Goal: Information Seeking & Learning: Check status

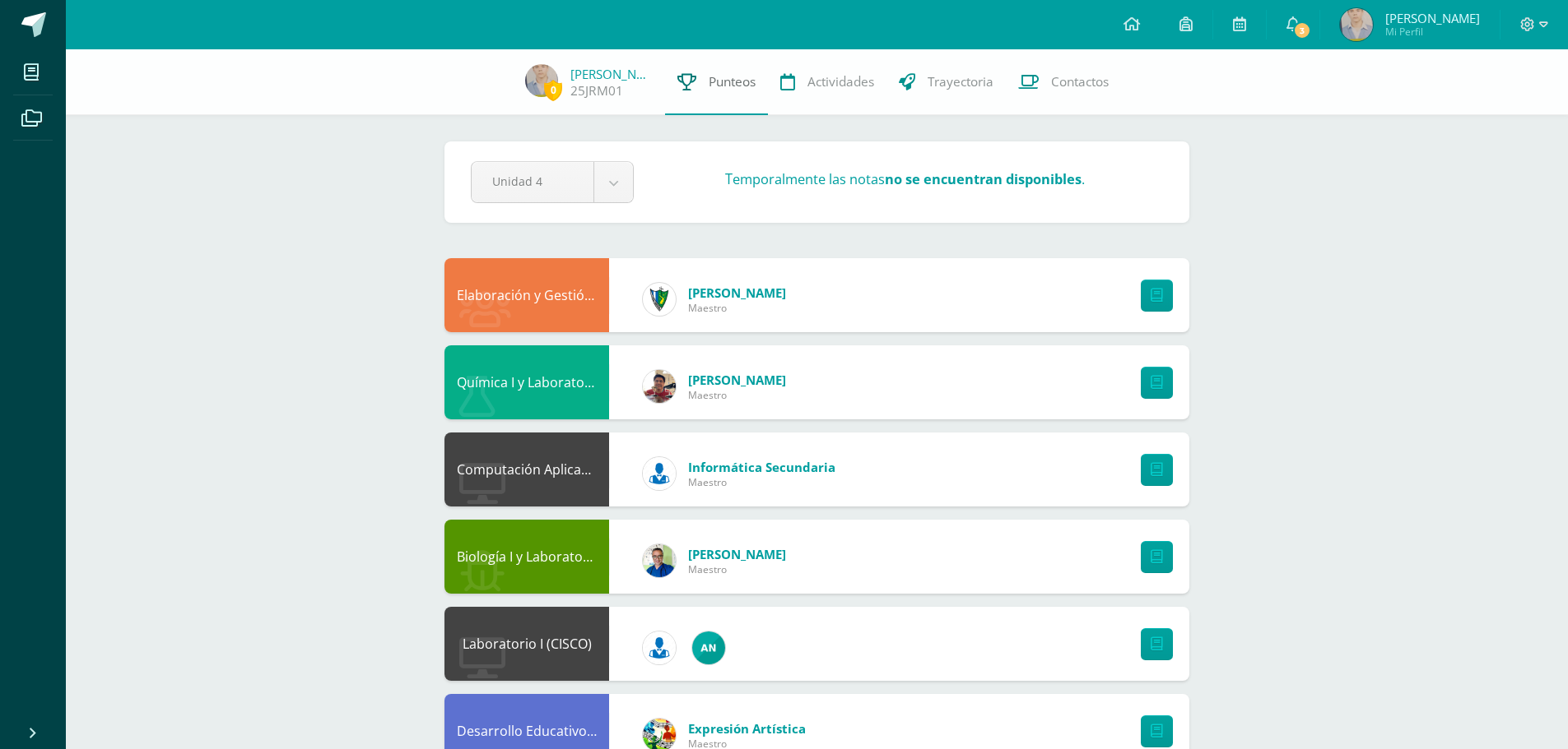
click at [727, 87] on span "Punteos" at bounding box center [732, 82] width 47 height 17
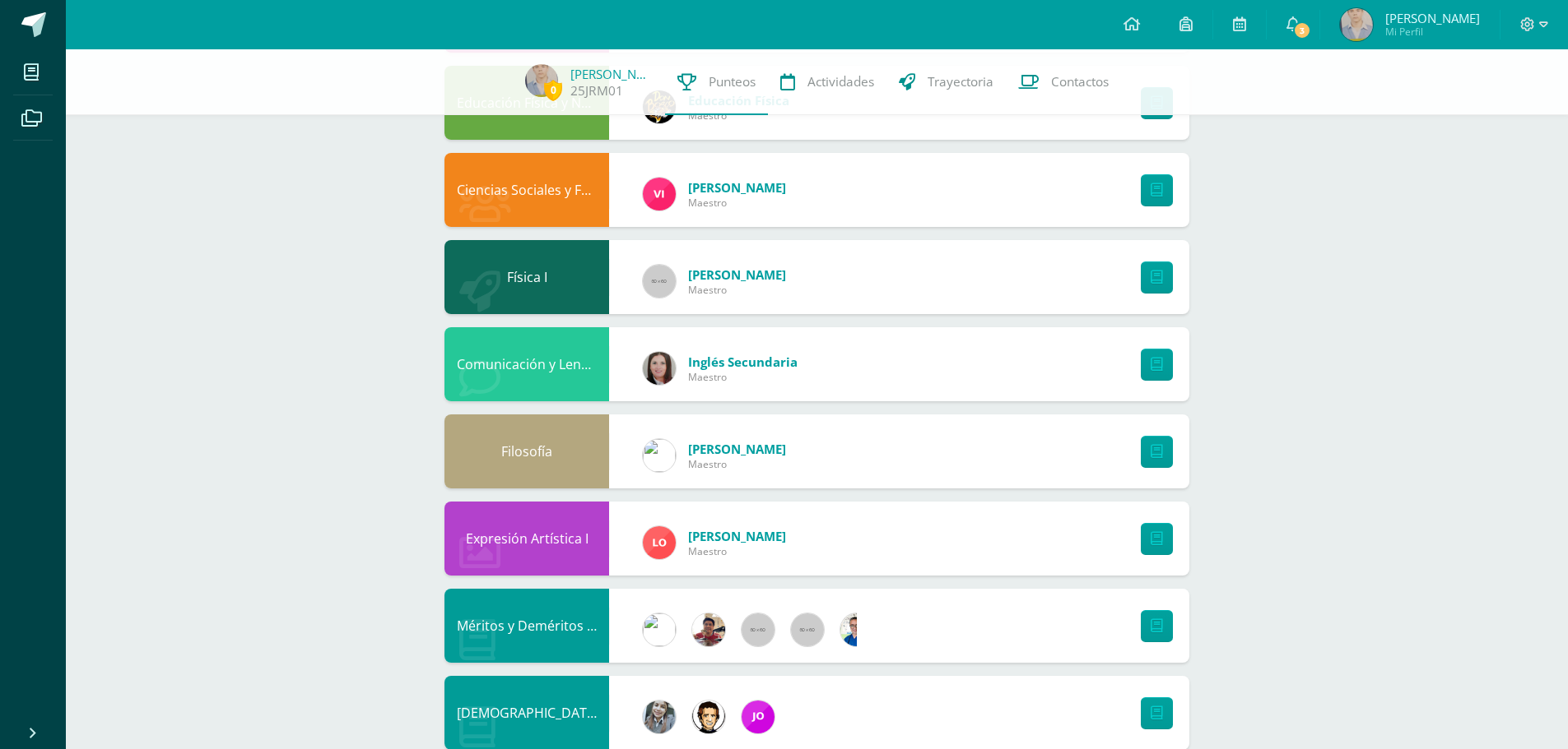
scroll to position [1273, 0]
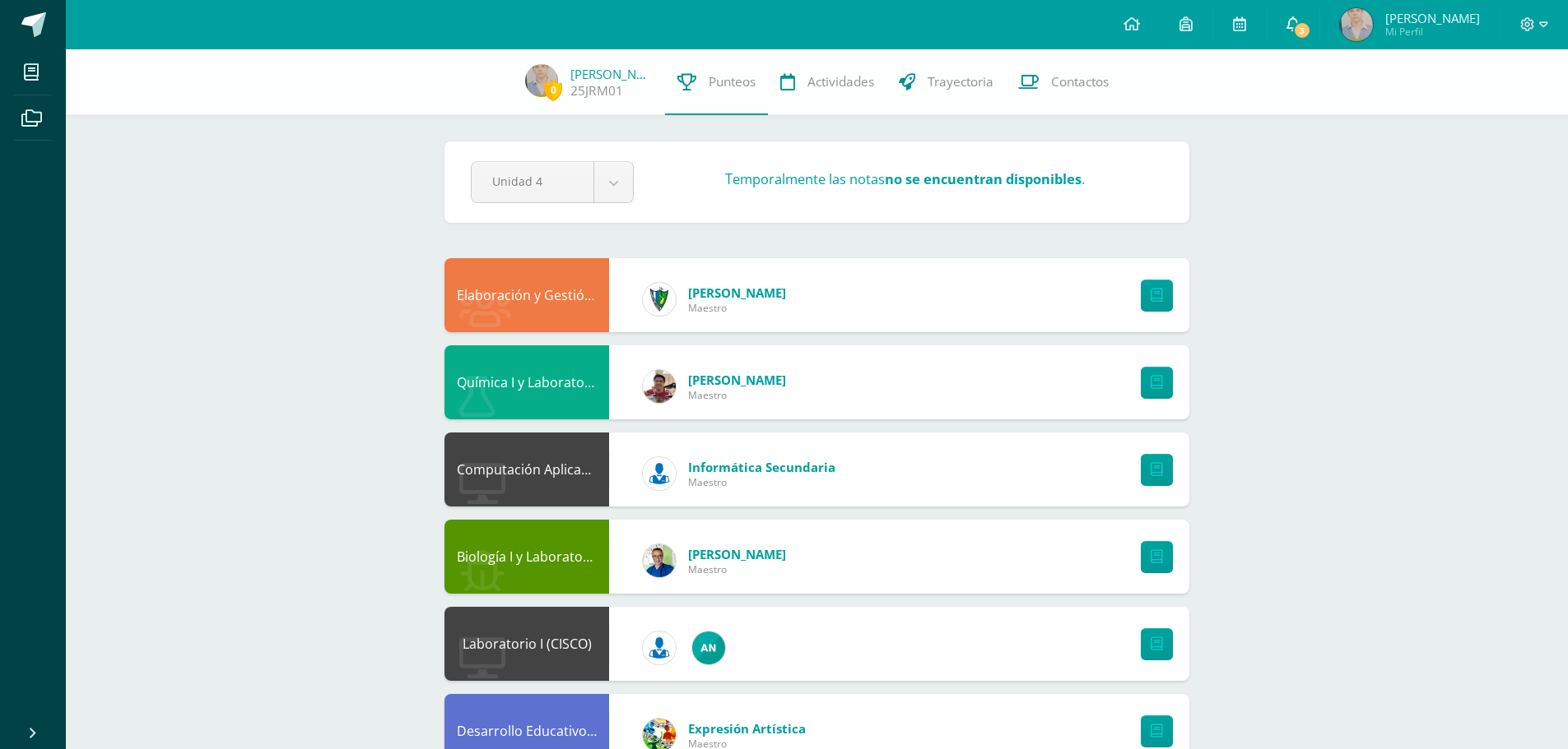
click at [1294, 18] on icon at bounding box center [1293, 24] width 13 height 15
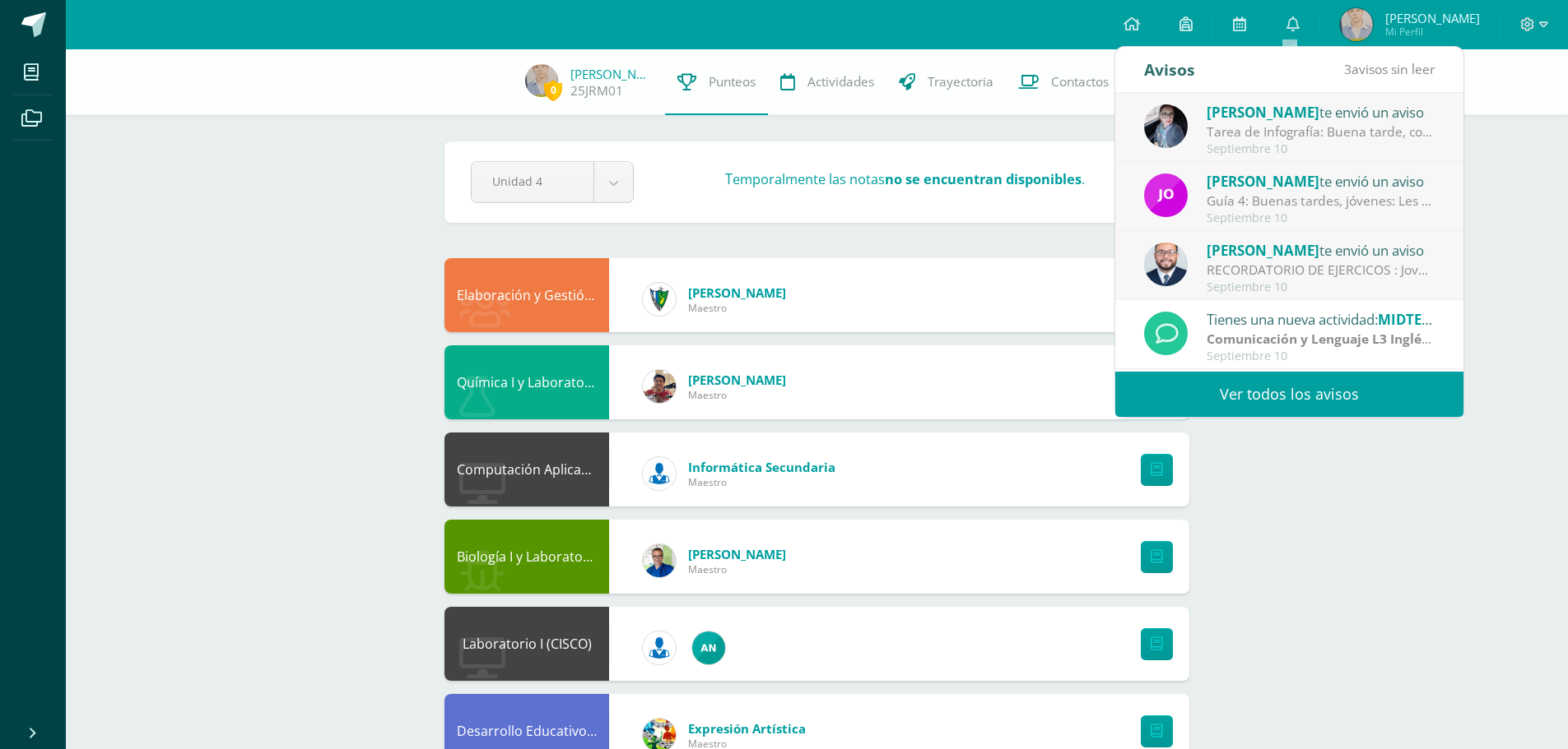
click at [1305, 383] on link "Ver todos los avisos" at bounding box center [1289, 394] width 348 height 45
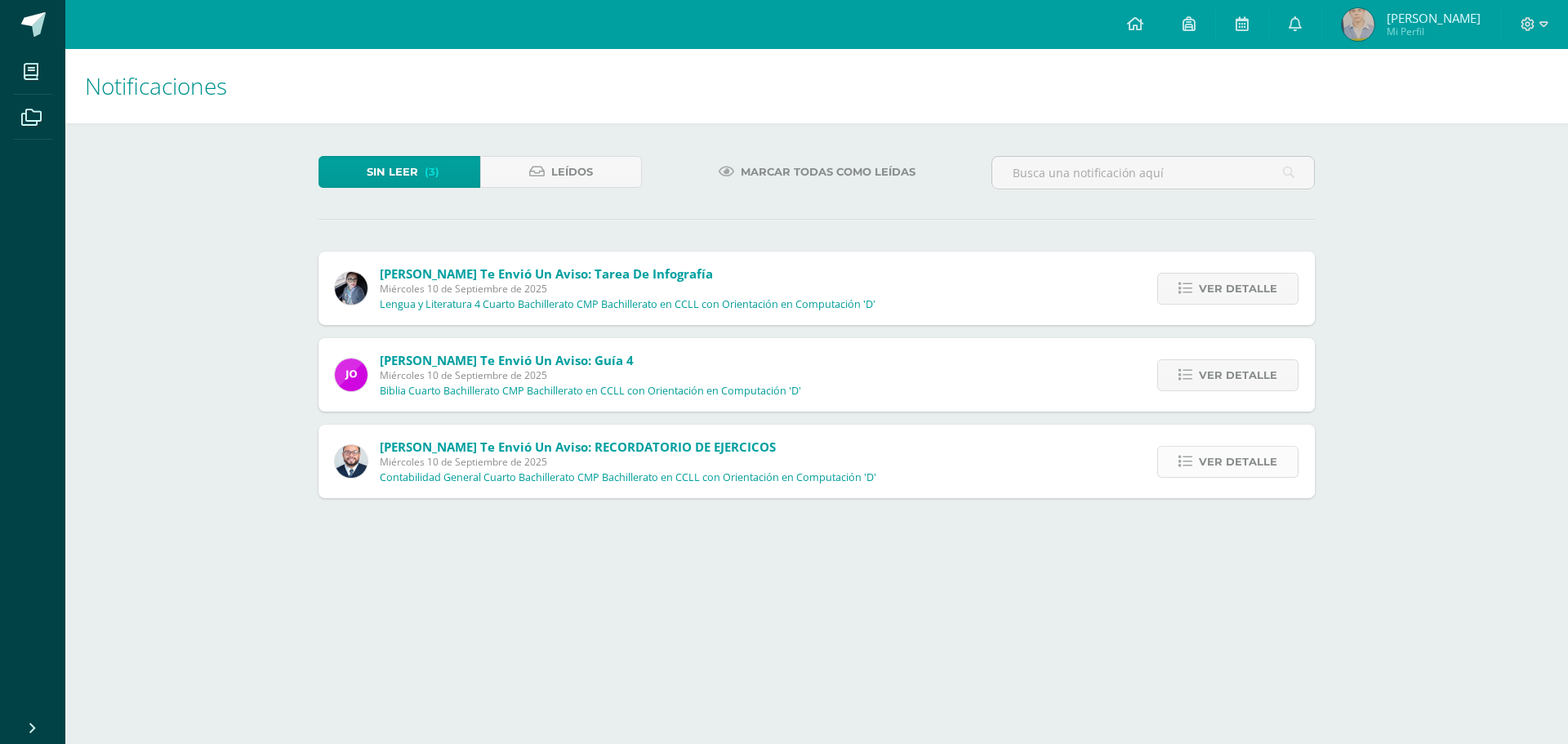
click at [1256, 459] on span "Ver detalle" at bounding box center [1237, 462] width 78 height 30
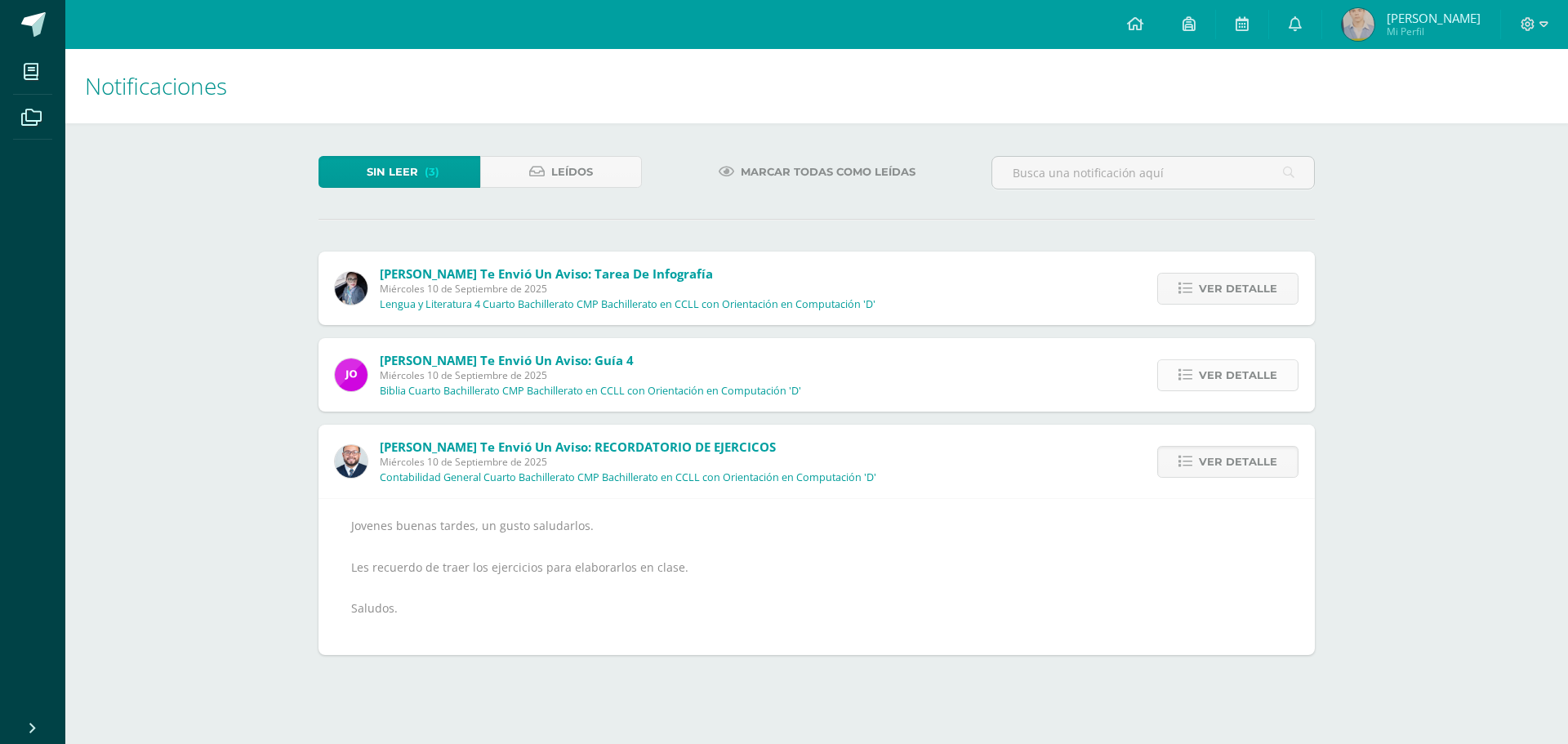
click at [1238, 380] on span "Ver detalle" at bounding box center [1237, 375] width 78 height 30
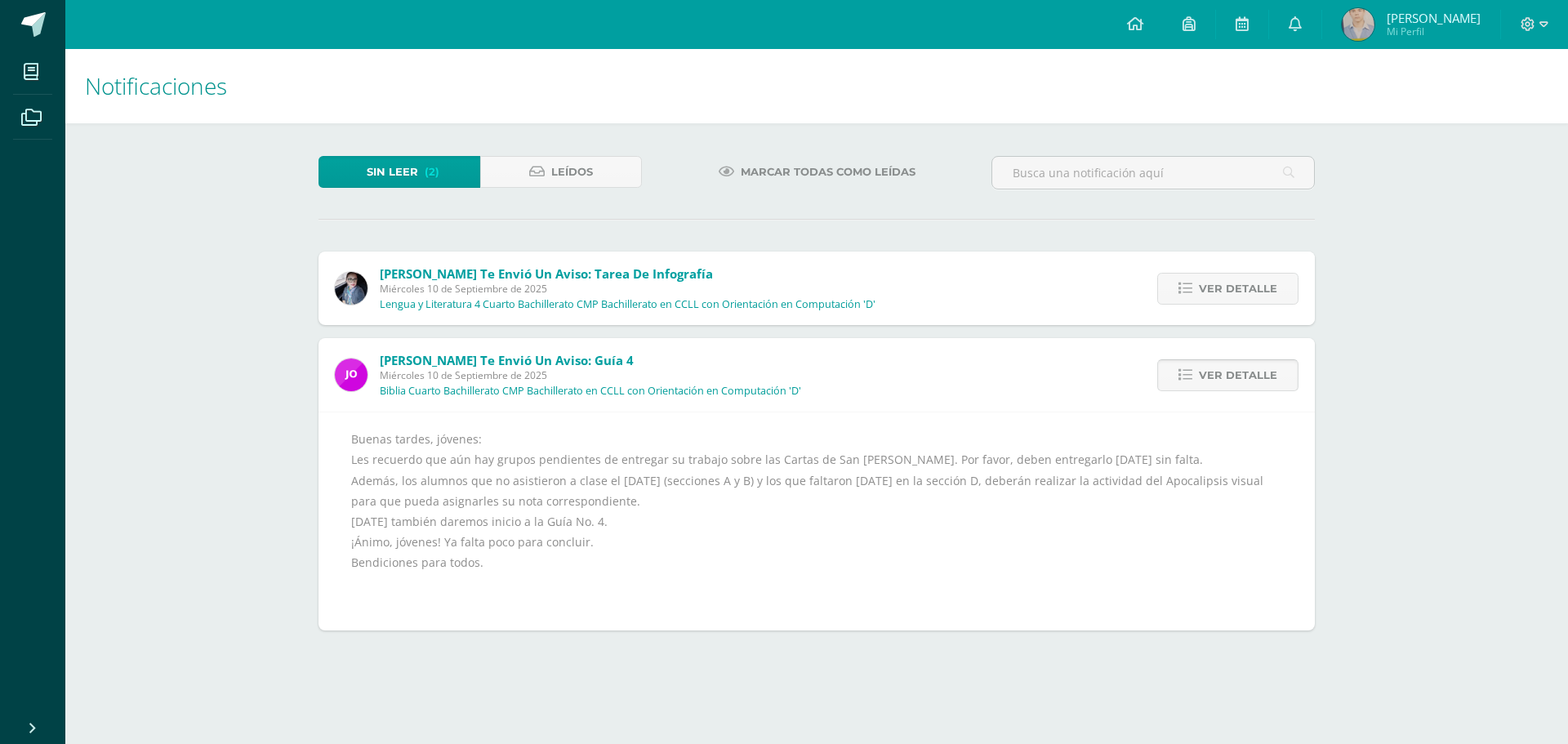
click at [1221, 377] on span "Ver detalle" at bounding box center [1237, 375] width 78 height 30
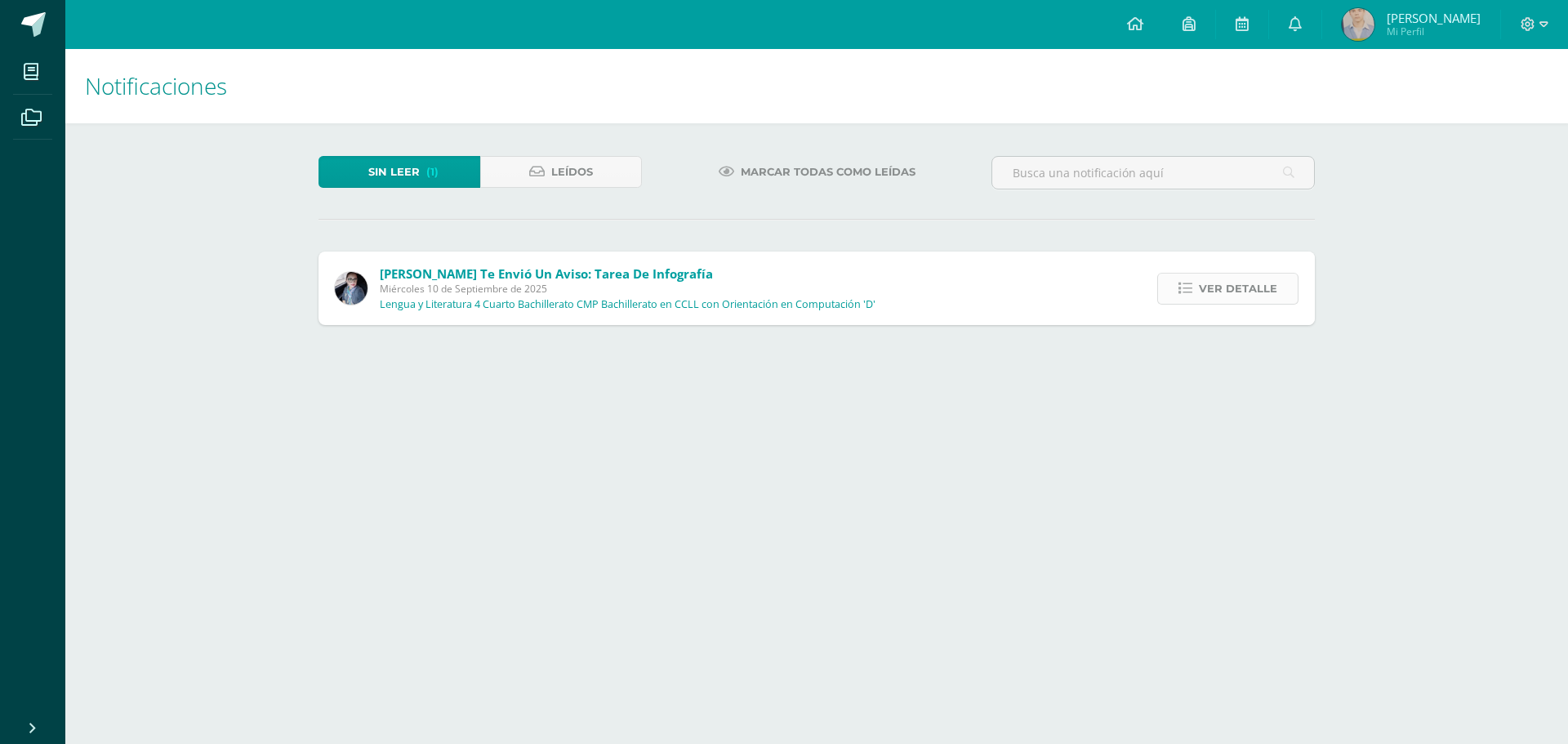
click at [1235, 303] on span "Ver detalle" at bounding box center [1237, 288] width 78 height 30
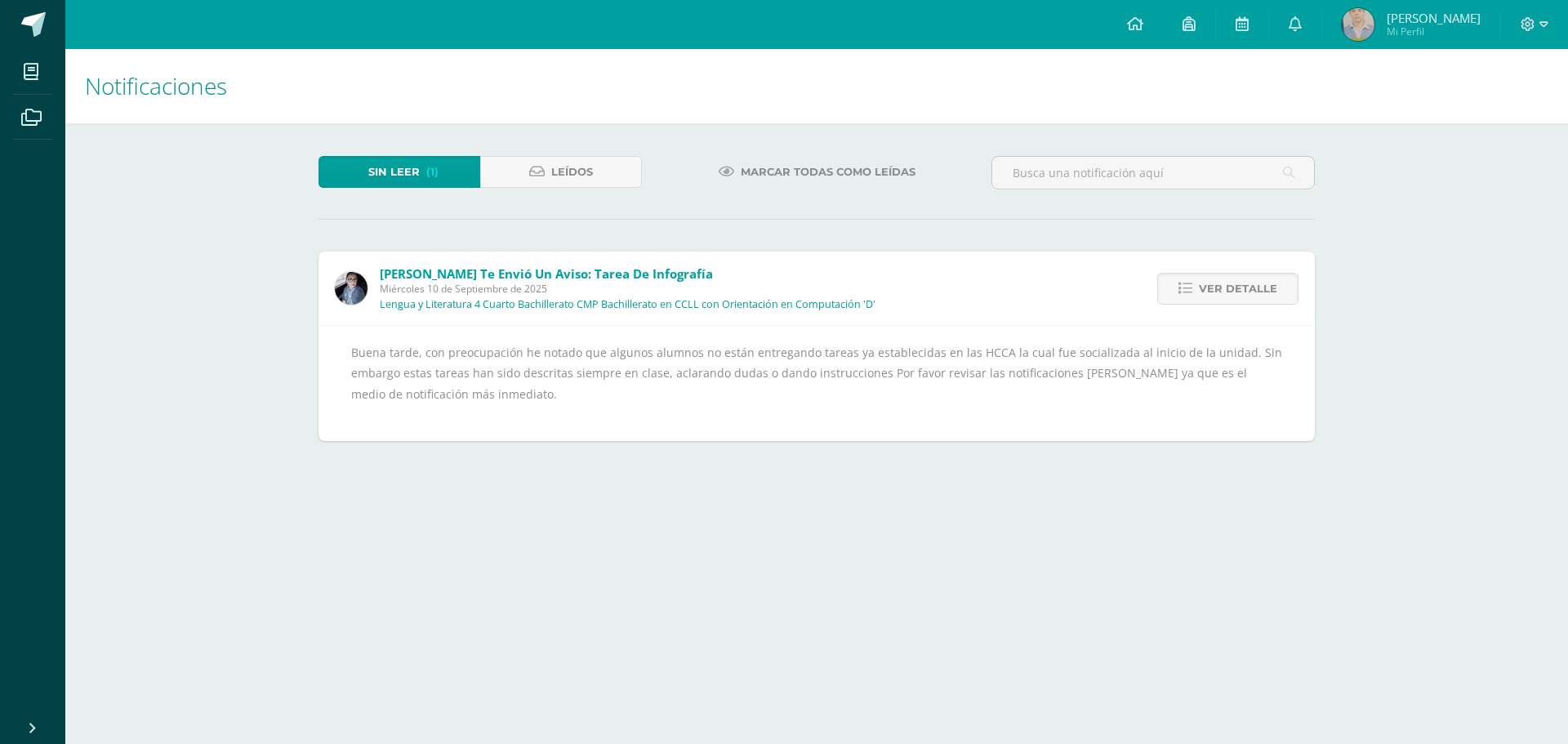
click at [1239, 306] on div "Ver detalle" at bounding box center [1224, 288] width 182 height 74
click at [1229, 300] on span "Ver detalle" at bounding box center [1237, 288] width 78 height 30
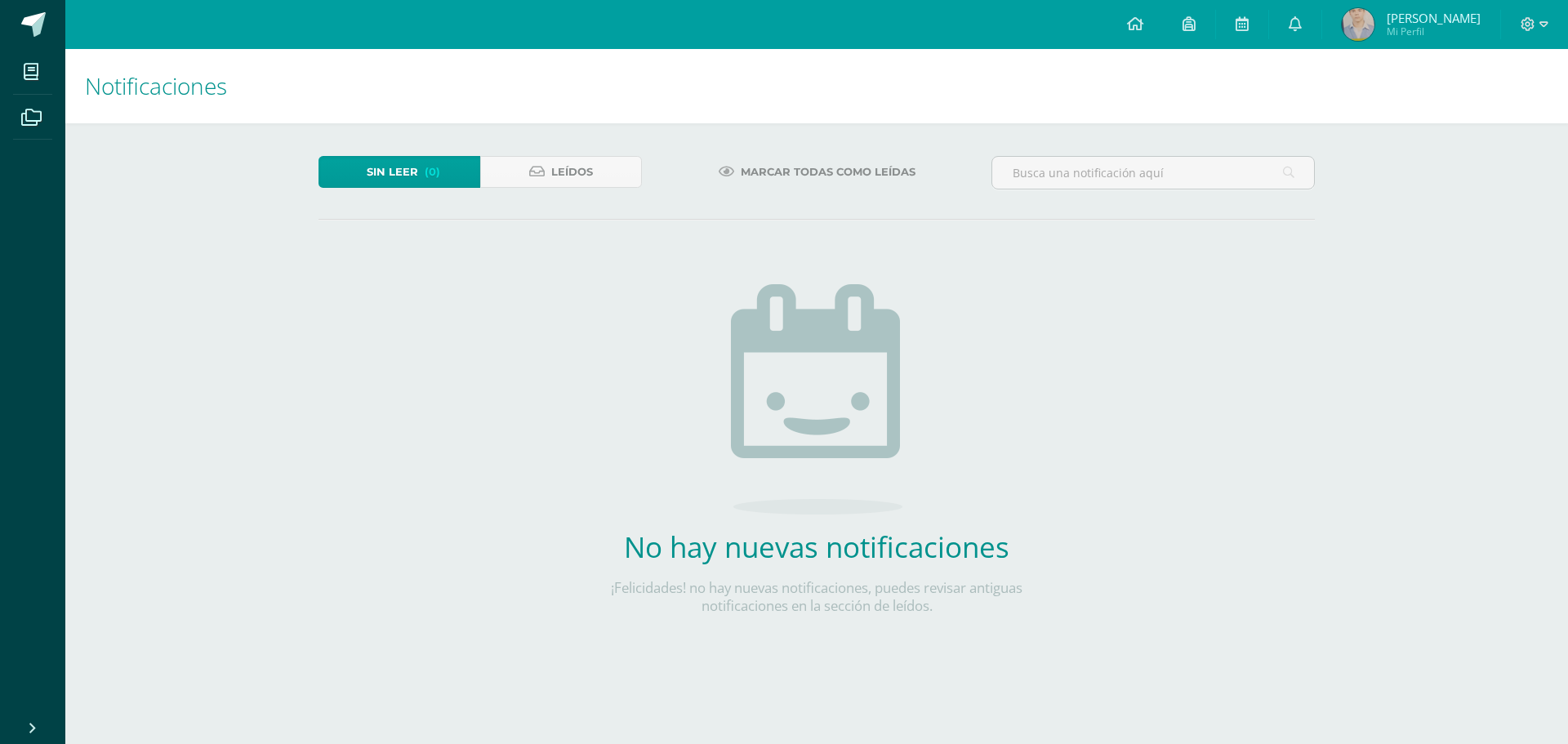
click at [1412, 21] on span "[PERSON_NAME]" at bounding box center [1434, 17] width 94 height 16
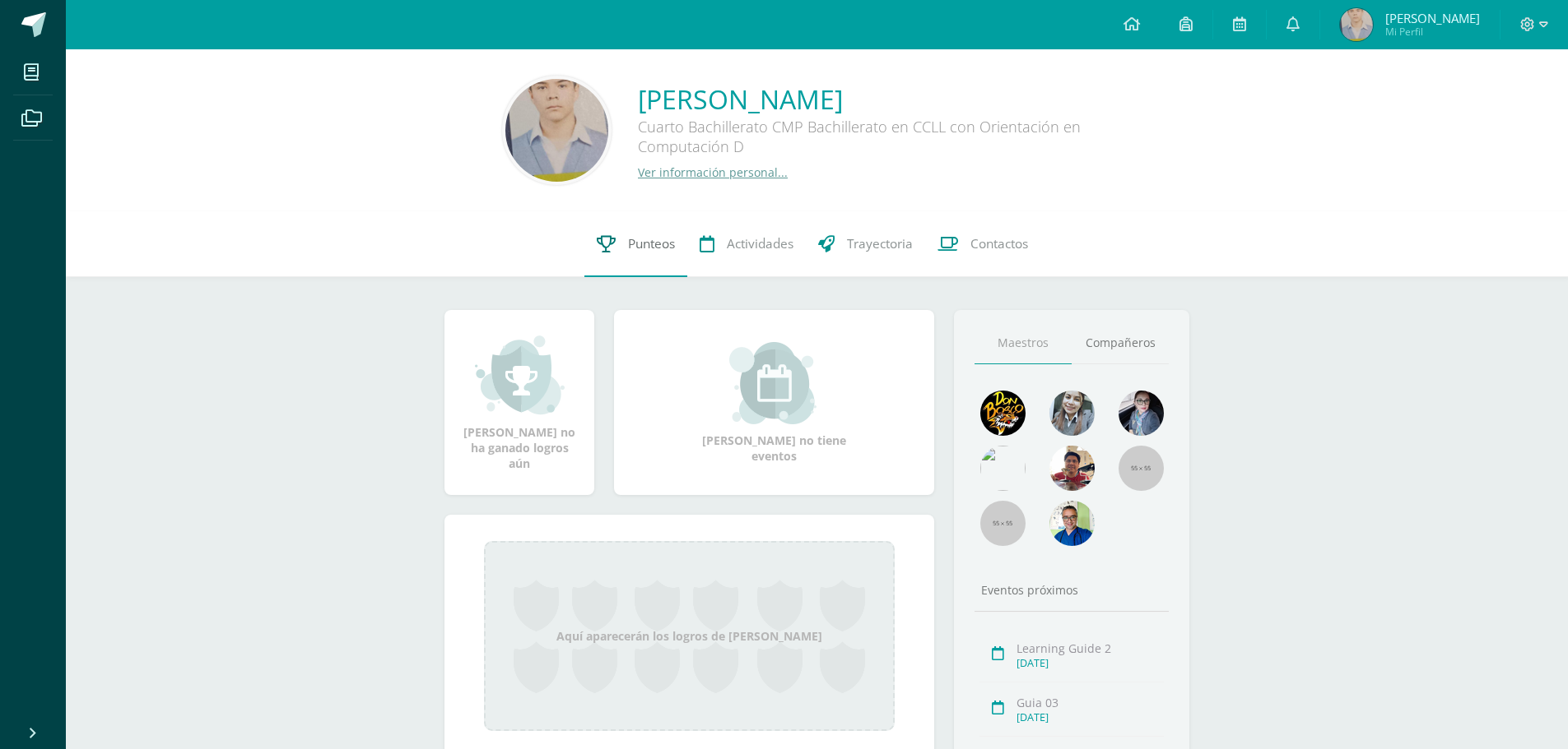
click at [643, 248] on span "Punteos" at bounding box center [652, 244] width 47 height 17
